Goal: Task Accomplishment & Management: Use online tool/utility

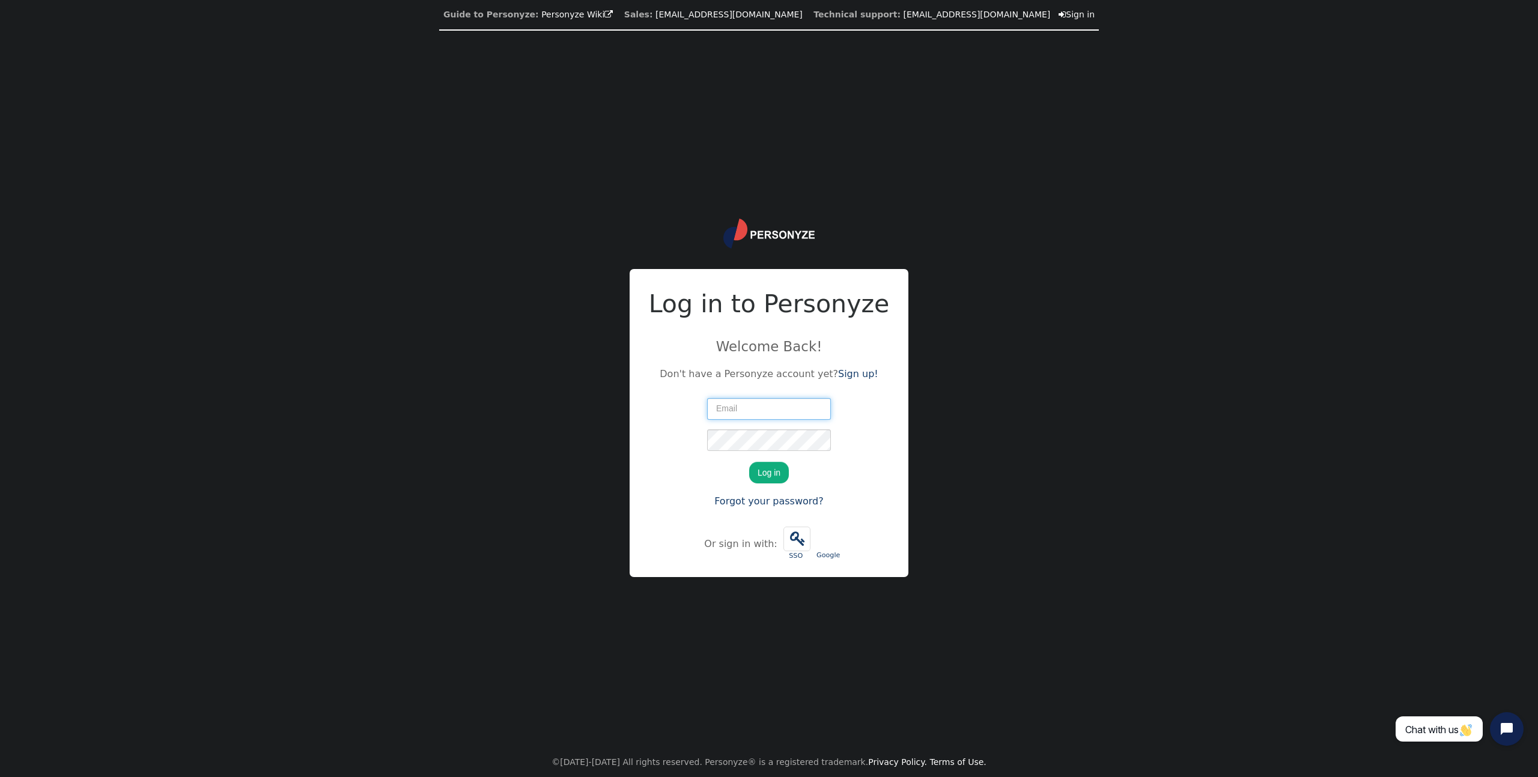
type input "[EMAIL_ADDRESS][DOMAIN_NAME]"
click at [769, 464] on button "Log in" at bounding box center [769, 473] width 40 height 22
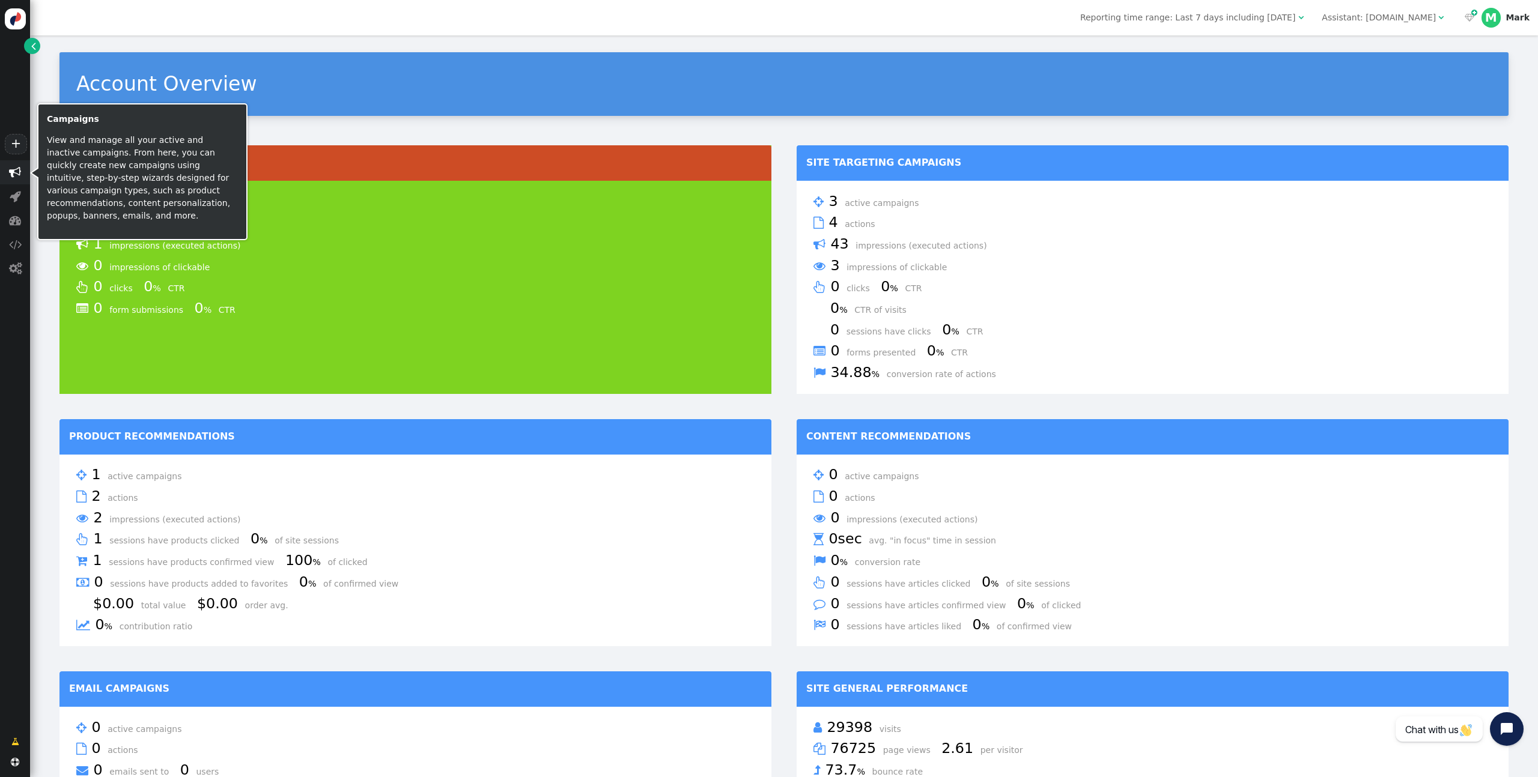
click at [14, 172] on span "" at bounding box center [15, 172] width 12 height 12
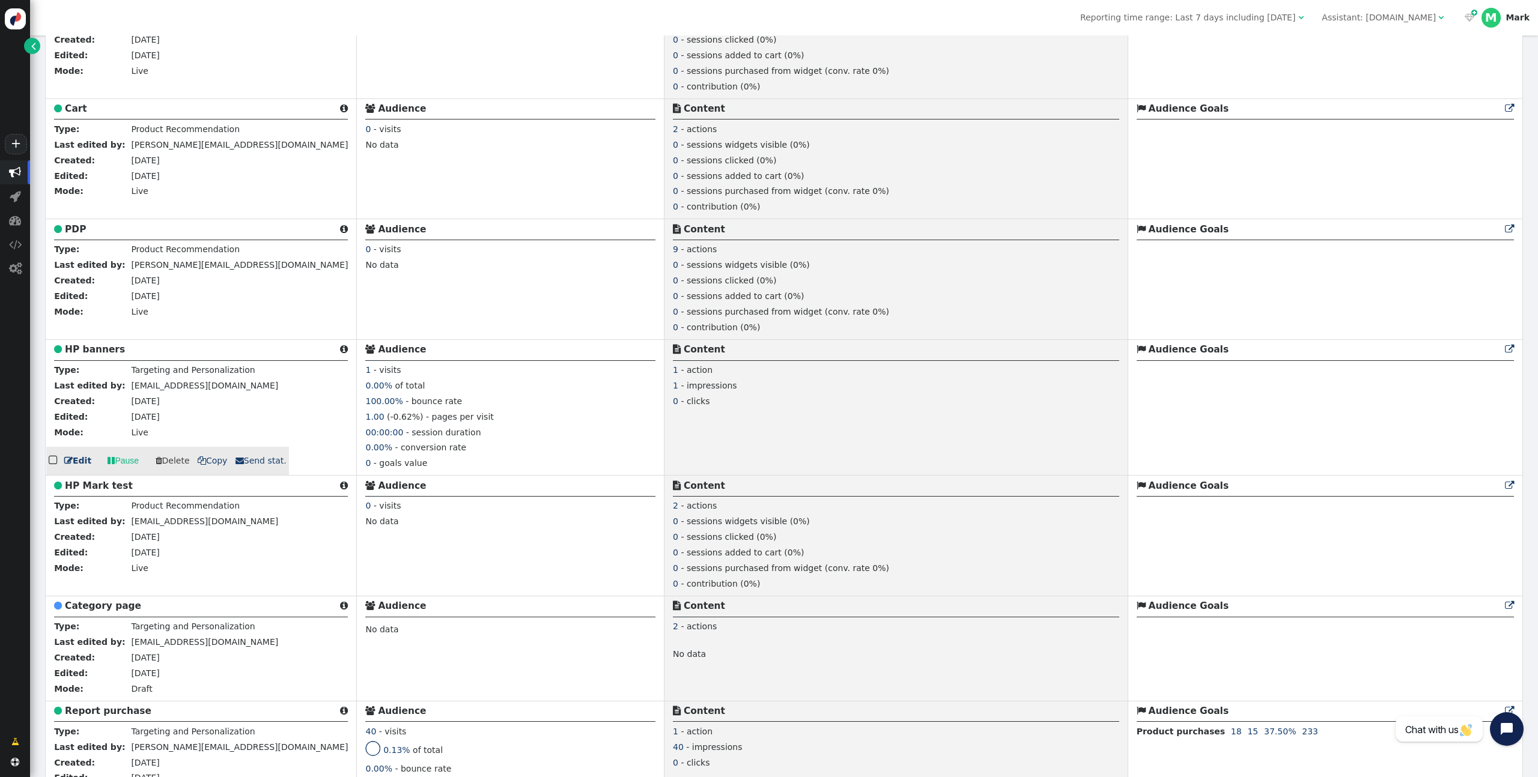
scroll to position [674, 0]
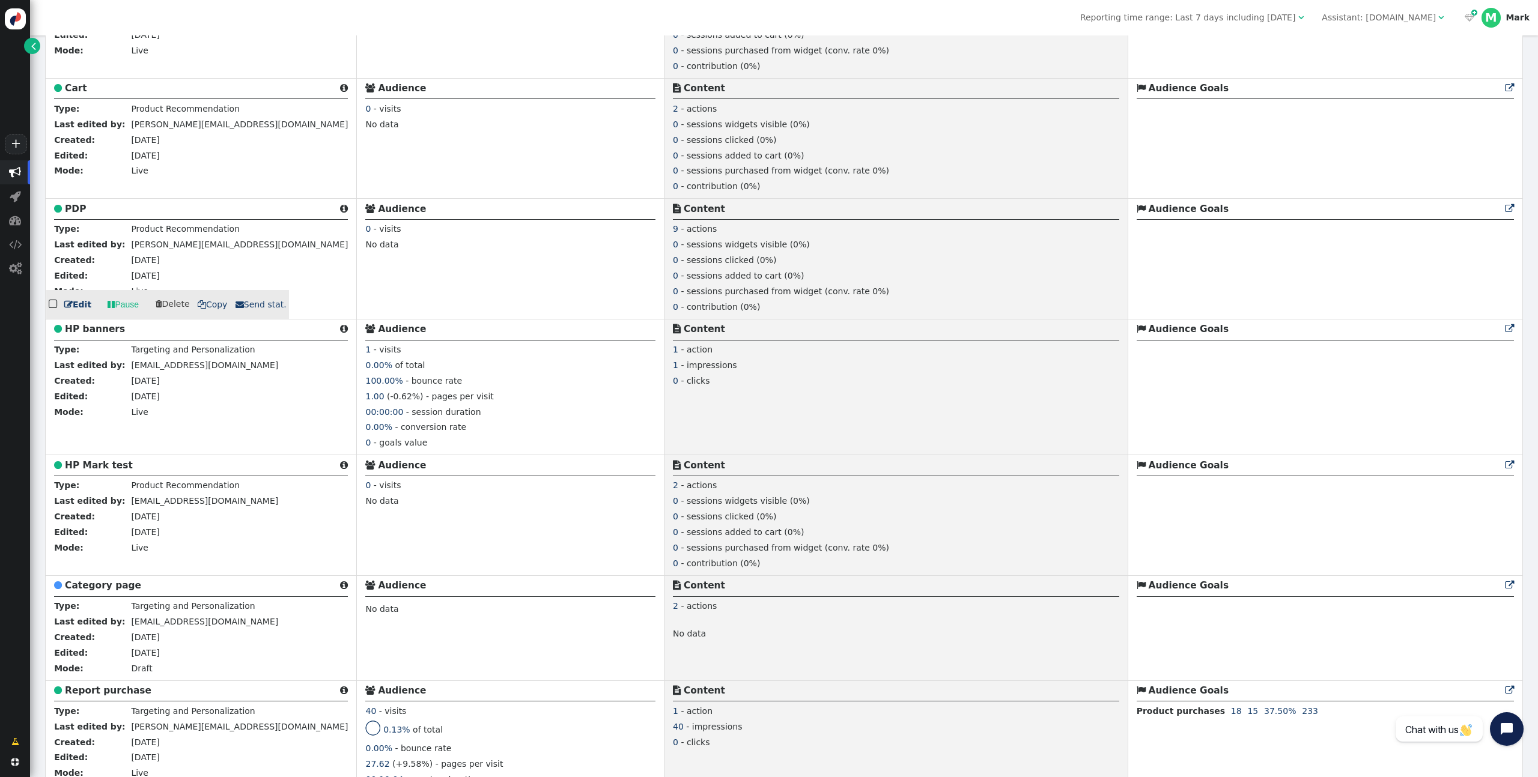
click at [71, 303] on link " Edit" at bounding box center [77, 305] width 27 height 13
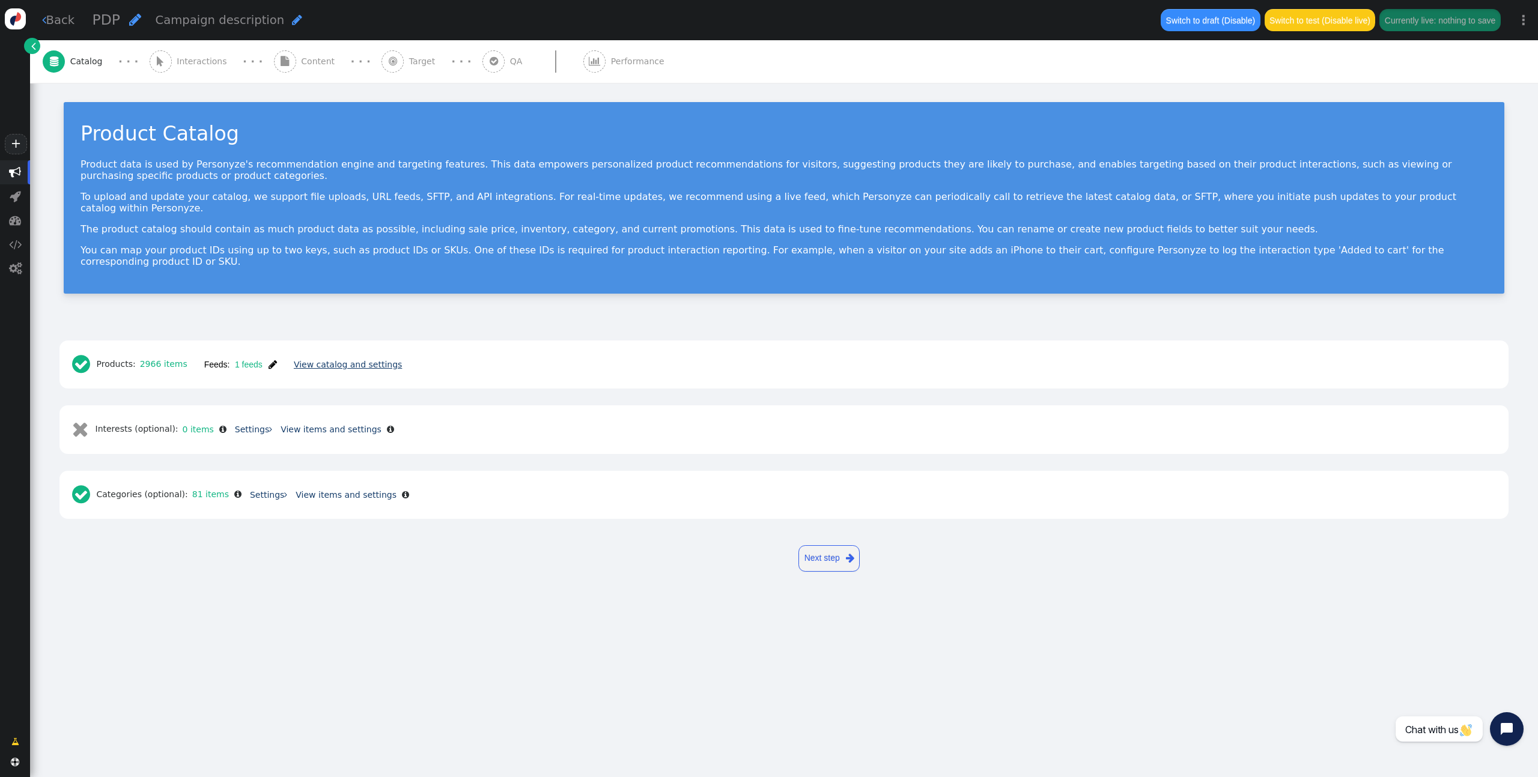
click at [334, 360] on link "View catalog and settings" at bounding box center [348, 365] width 108 height 10
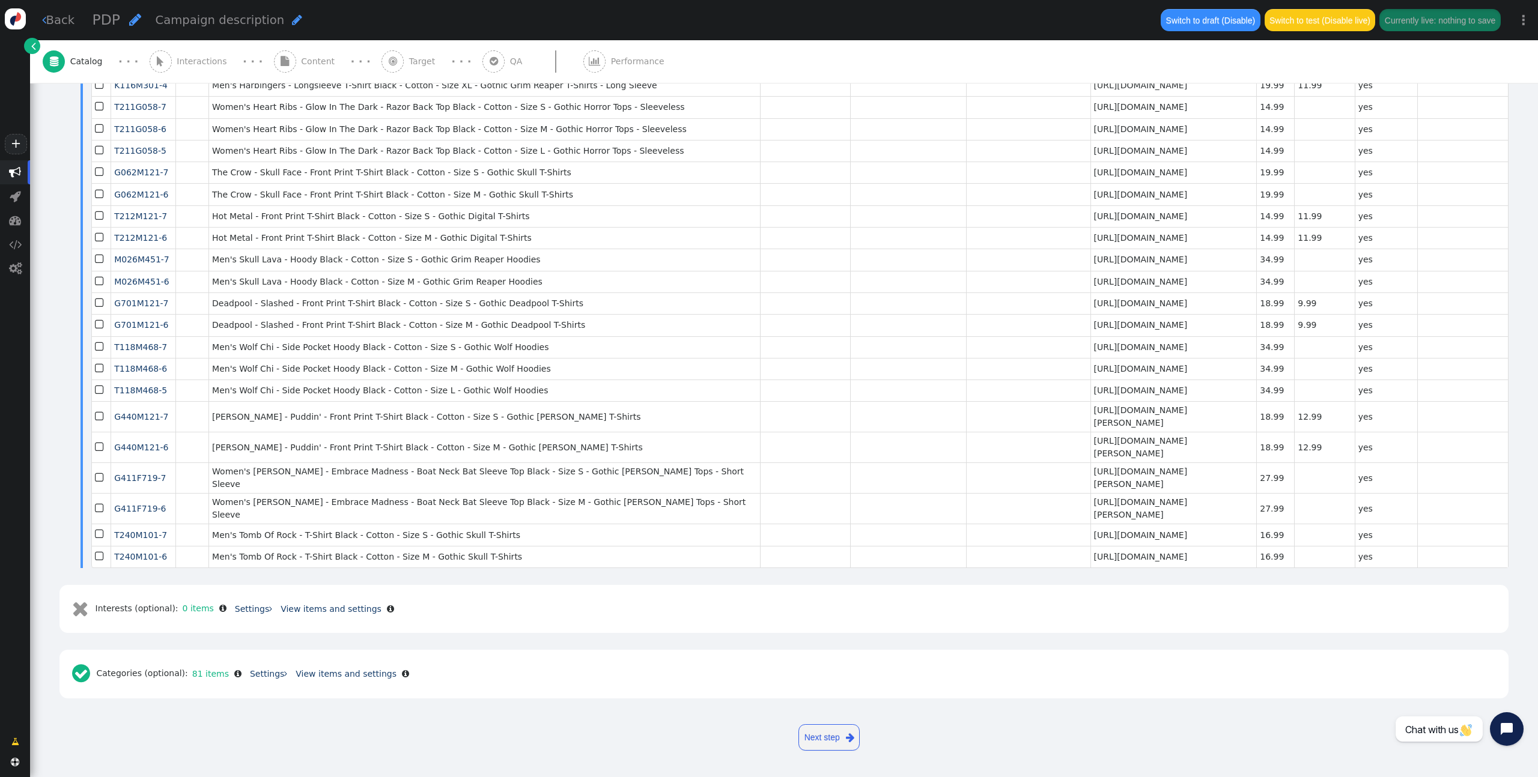
scroll to position [2231, 0]
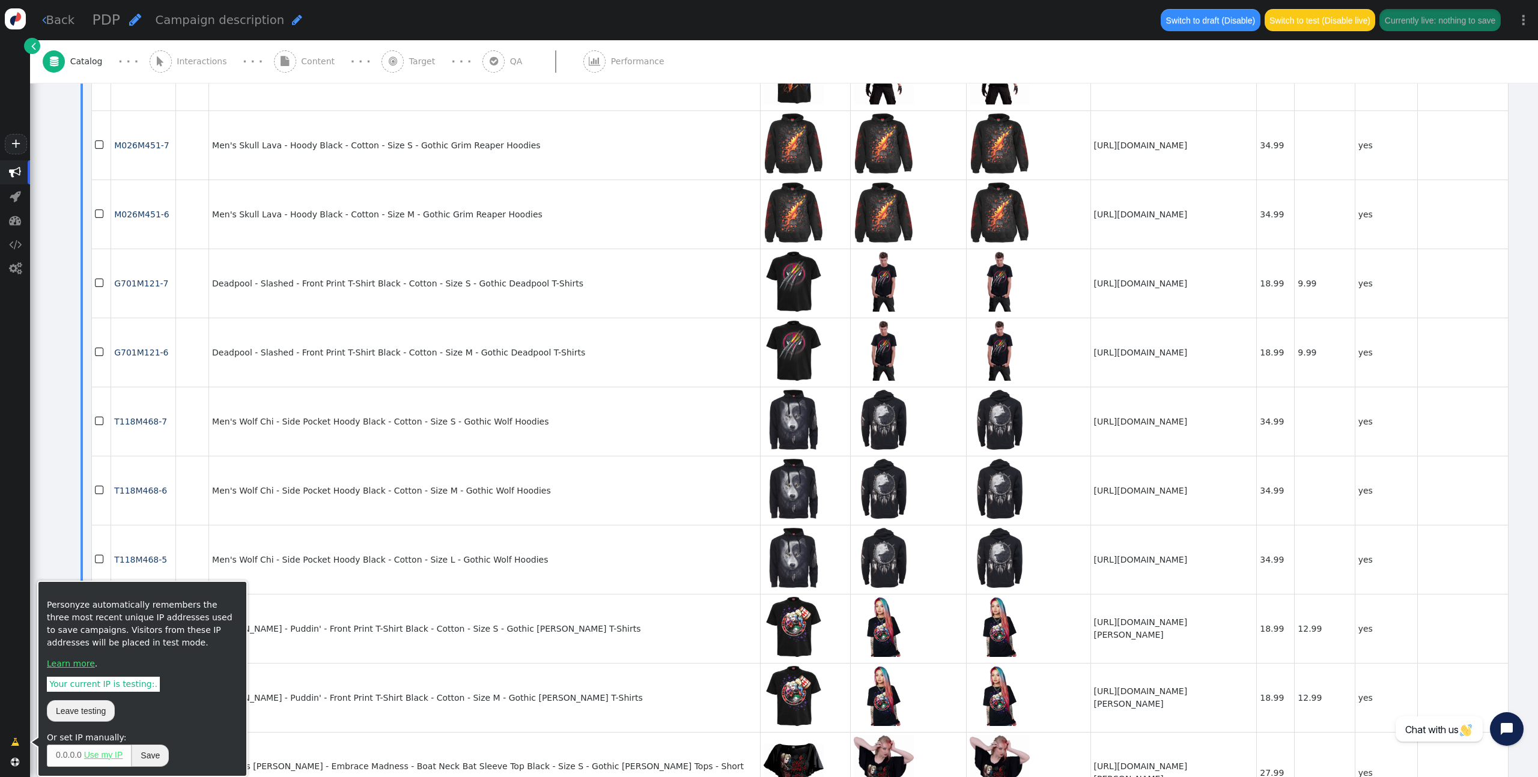
click at [13, 739] on span "" at bounding box center [15, 742] width 8 height 13
click at [77, 715] on button "Leave testing" at bounding box center [81, 711] width 68 height 22
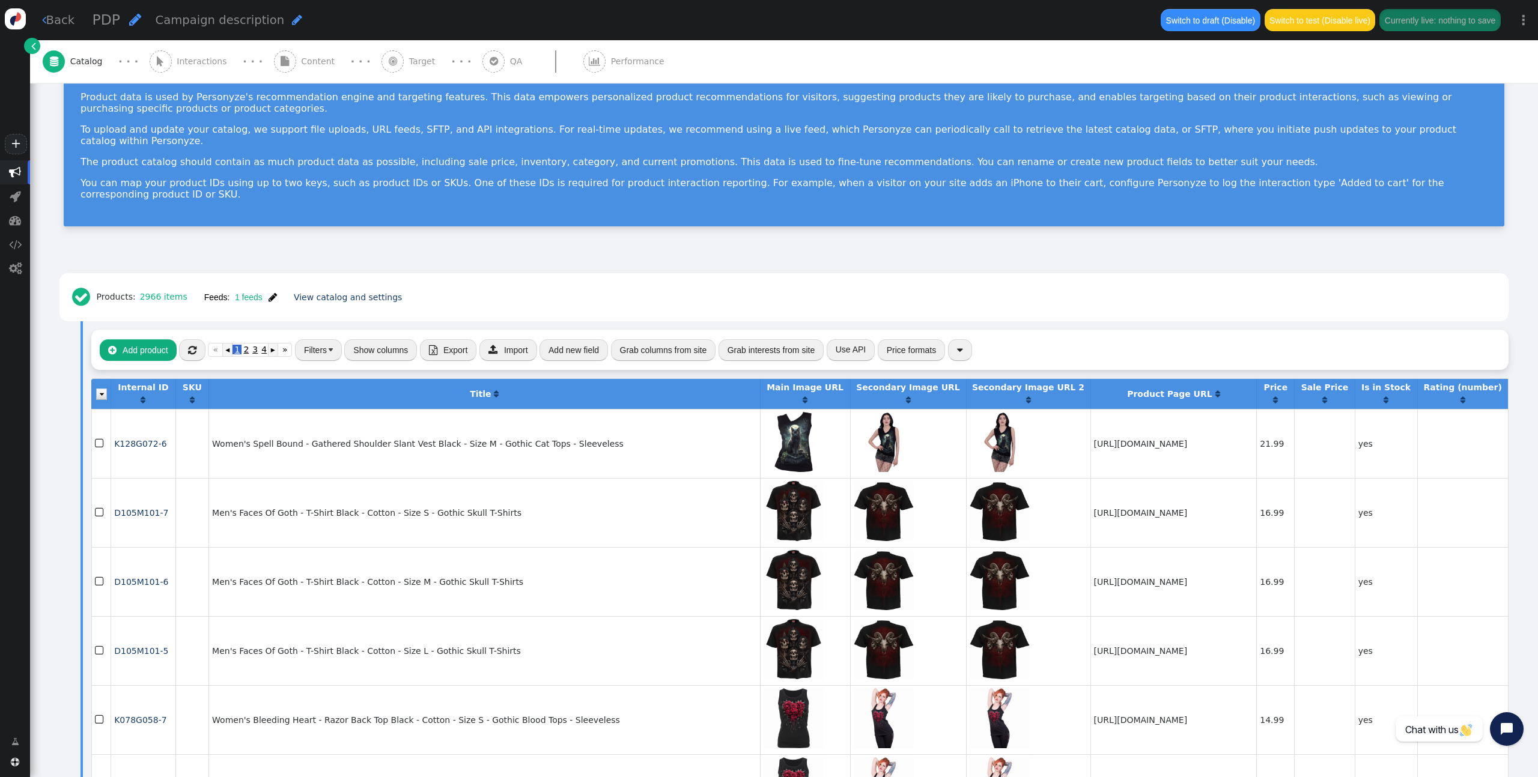
scroll to position [0, 0]
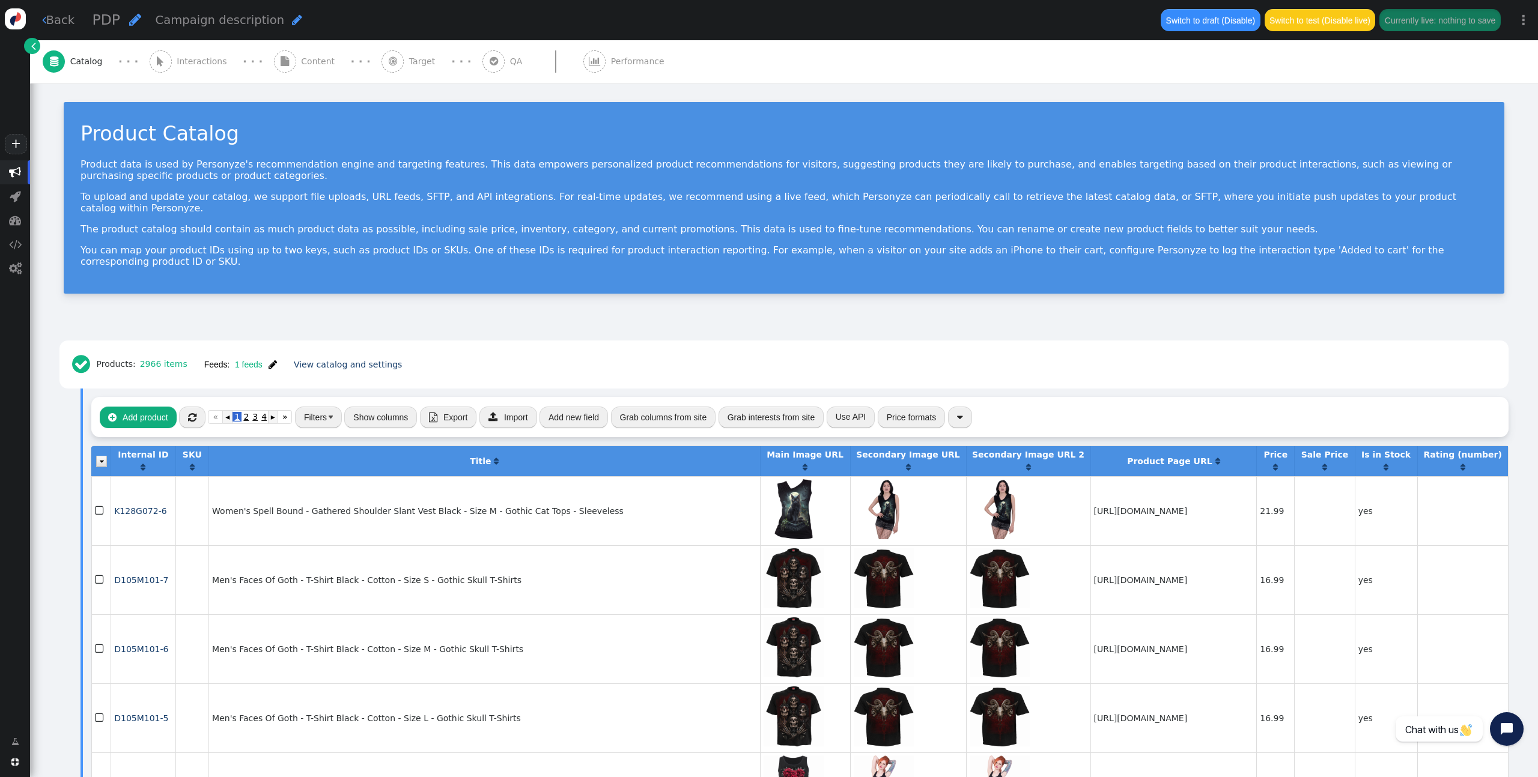
click at [301, 62] on span "Content" at bounding box center [320, 61] width 38 height 13
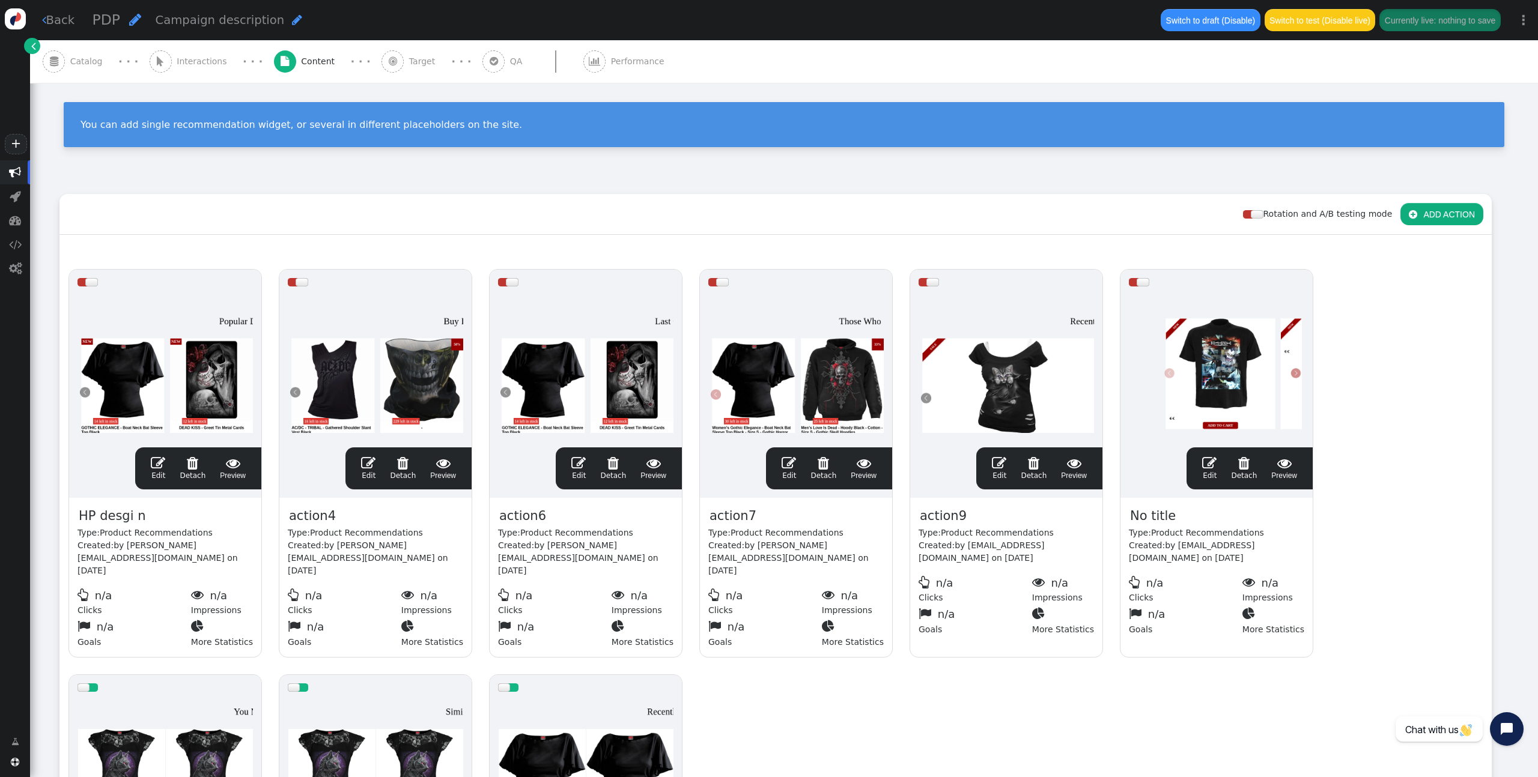
click at [9, 174] on span "" at bounding box center [15, 172] width 12 height 12
